Goal: Check status: Check status

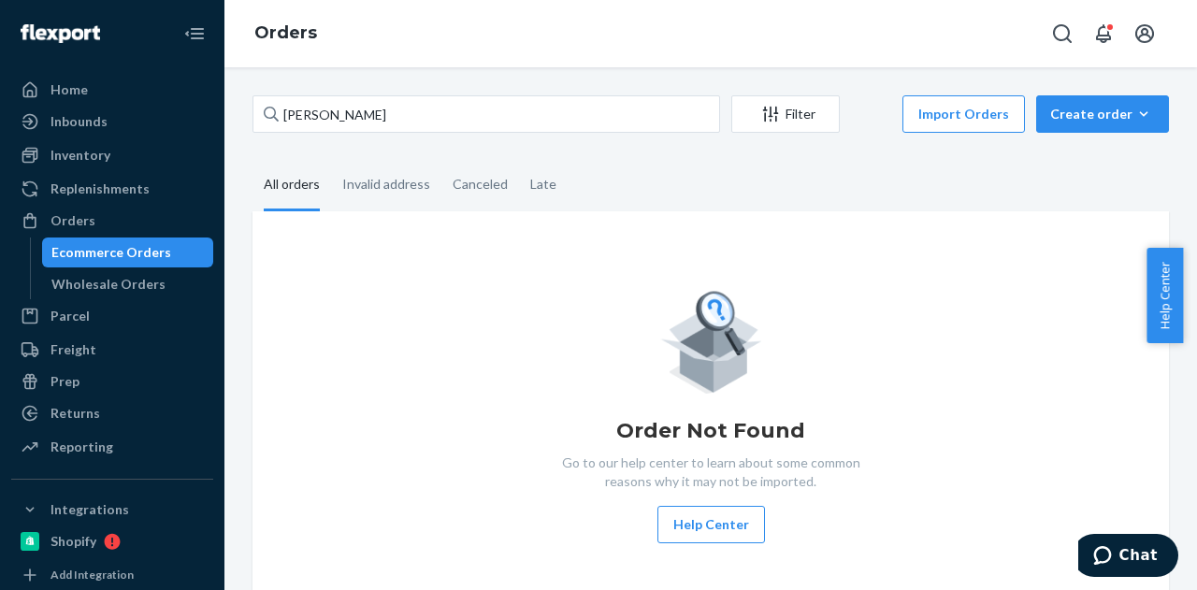
type input "[PERSON_NAME]"
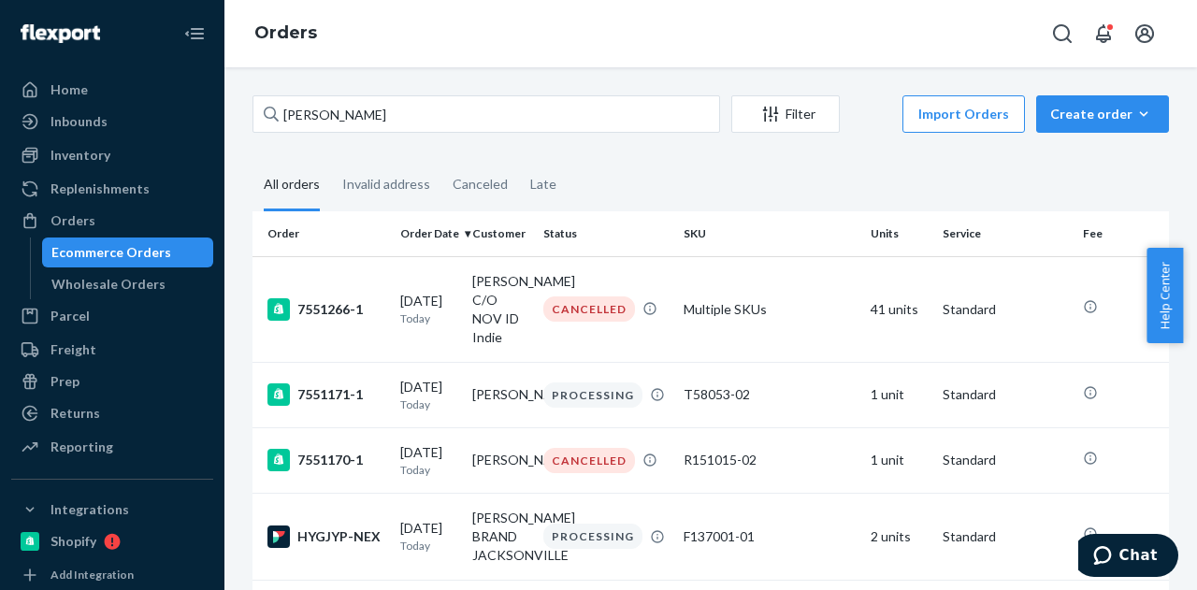
click at [442, 126] on input "[PERSON_NAME]" at bounding box center [487, 113] width 468 height 37
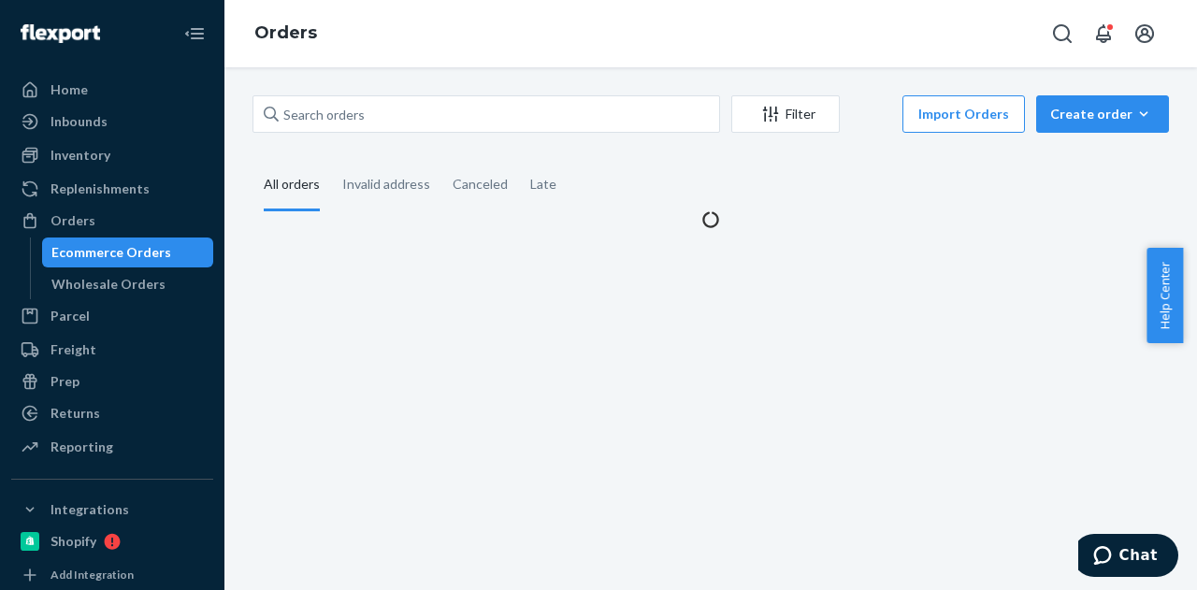
type input "[PERSON_NAME]"
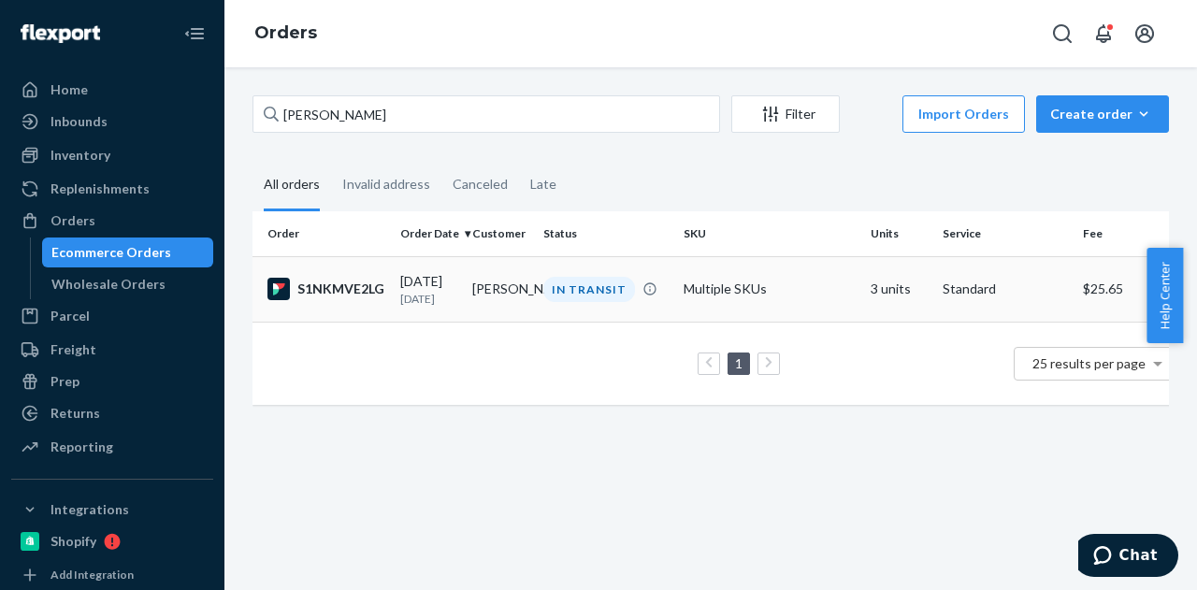
click at [473, 288] on td "[PERSON_NAME]" at bounding box center [501, 288] width 72 height 65
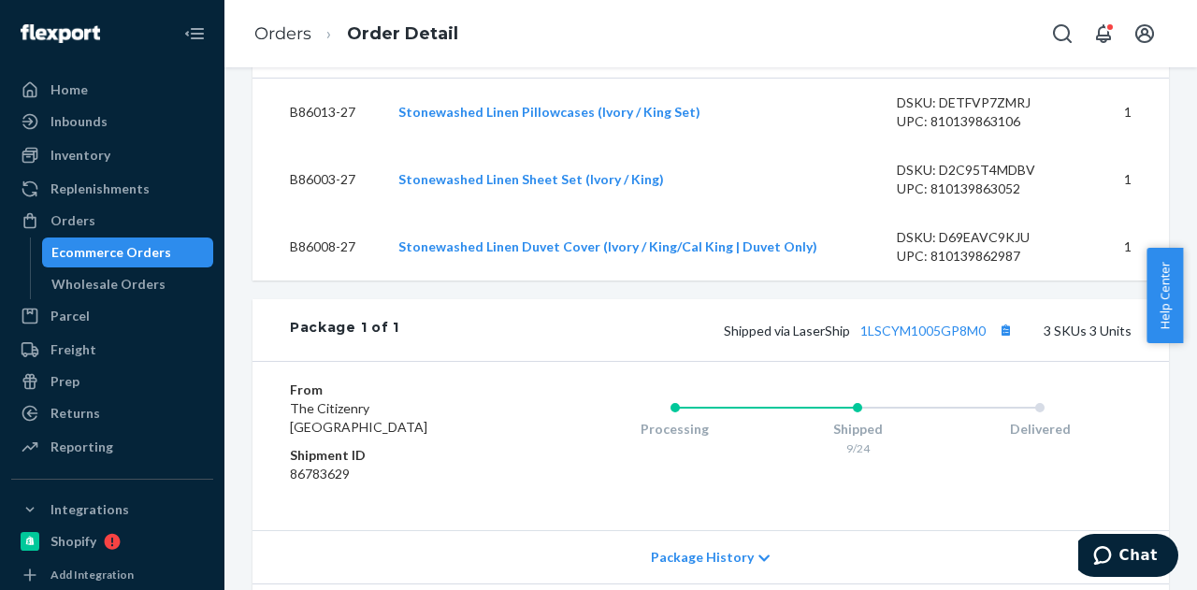
scroll to position [842, 0]
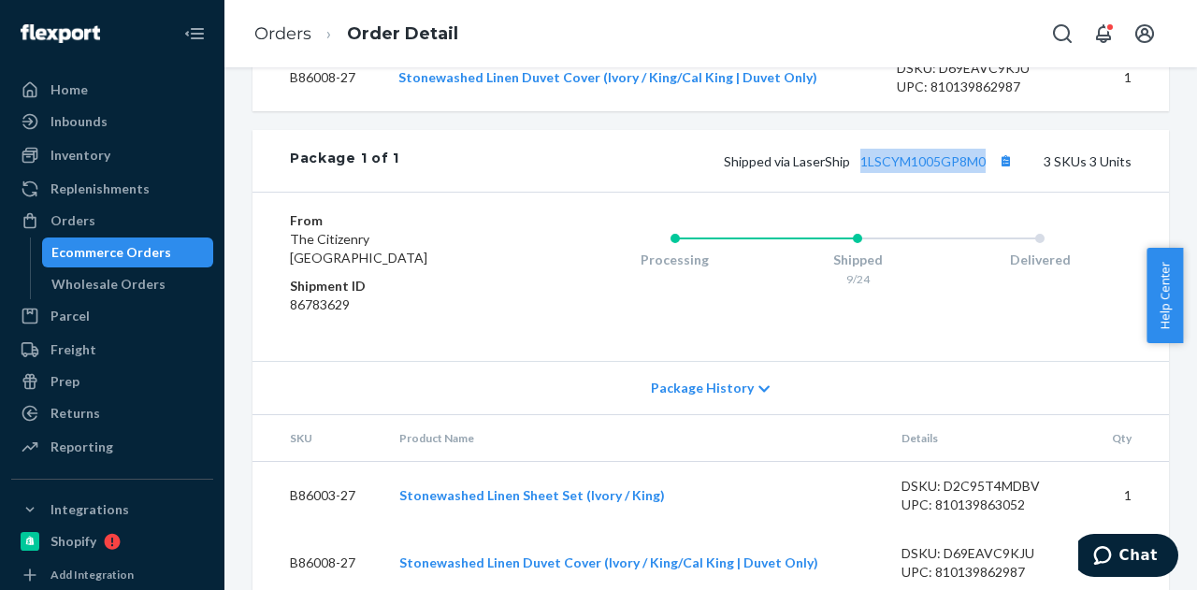
drag, startPoint x: 844, startPoint y: 198, endPoint x: 975, endPoint y: 195, distance: 131.0
click at [975, 169] on span "Shipped via LaserShip 1LSCYM1005GP8M0" at bounding box center [871, 161] width 294 height 16
copy link "1LSCYM1005GP8M0"
click at [931, 169] on link "1LSCYM1005GP8M0" at bounding box center [923, 161] width 125 height 16
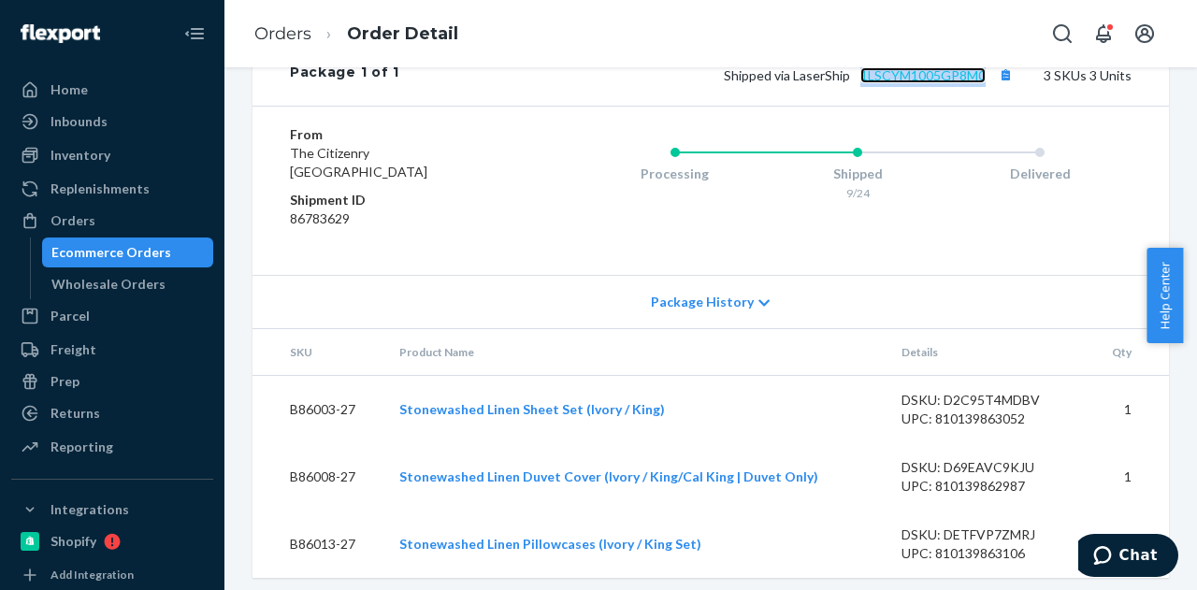
scroll to position [972, 0]
